Goal: Navigation & Orientation: Go to known website

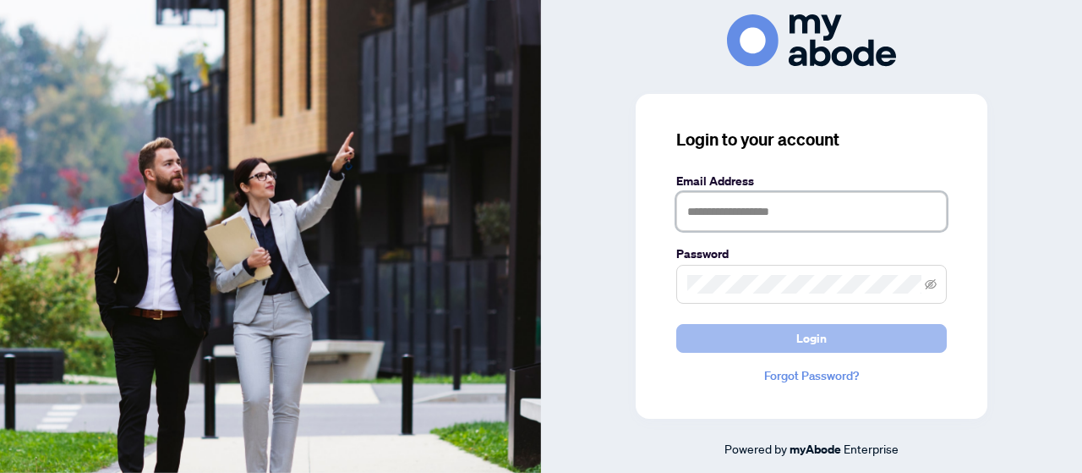
type input "**********"
click at [779, 331] on button "Login" at bounding box center [811, 338] width 271 height 29
